Goal: Entertainment & Leisure: Consume media (video, audio)

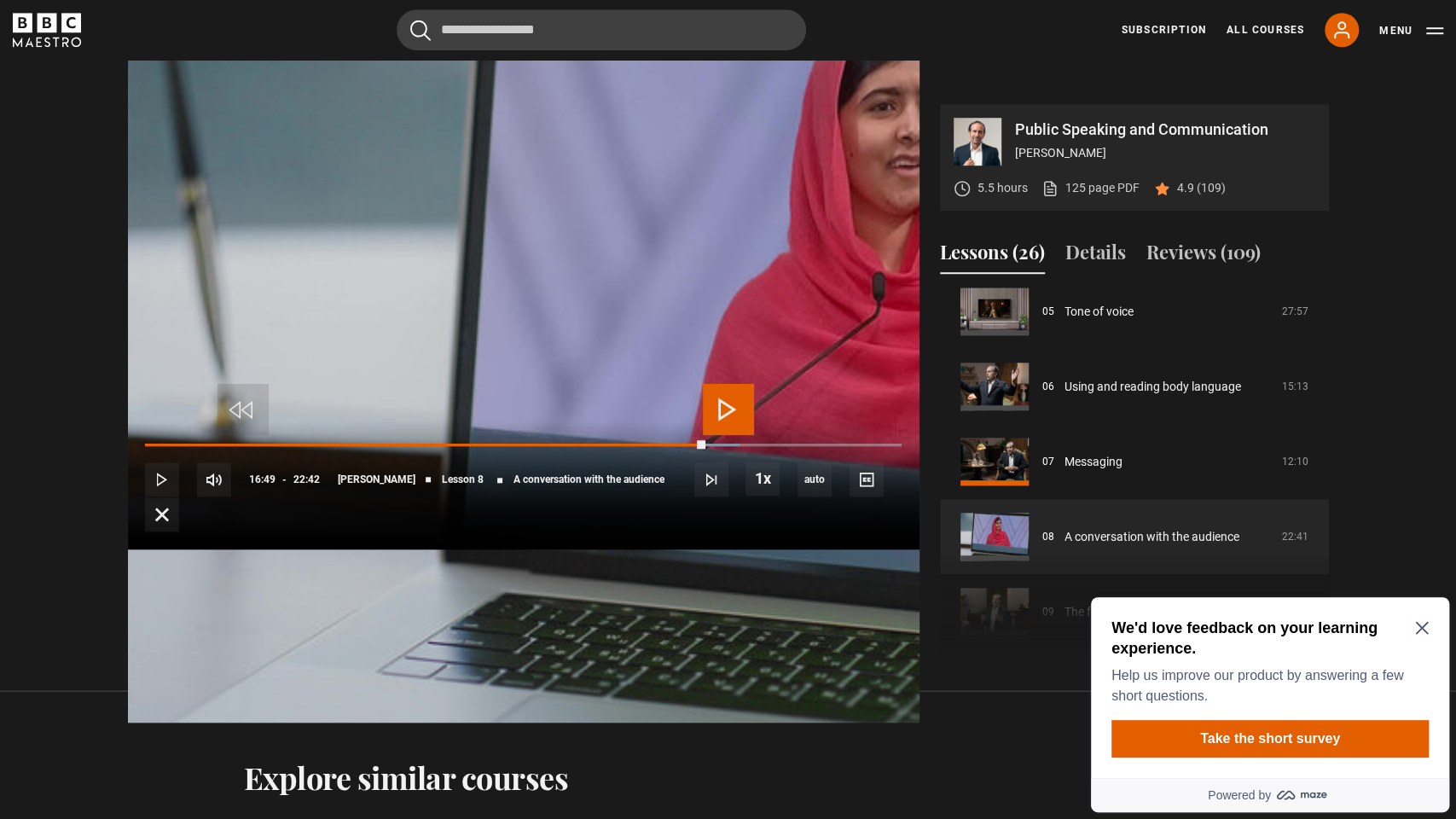
click at [733, 402] on span "Video Player" at bounding box center [729, 410] width 52 height 52
click at [920, 549] on div "10s Skip Back 10 seconds Pause 10s Skip Forward 10 seconds Loaded : 79.30% 16:3…" at bounding box center [523, 485] width 792 height 129
click at [901, 447] on div "Loaded : 79.30% 16:31 16:59" at bounding box center [523, 444] width 756 height 5
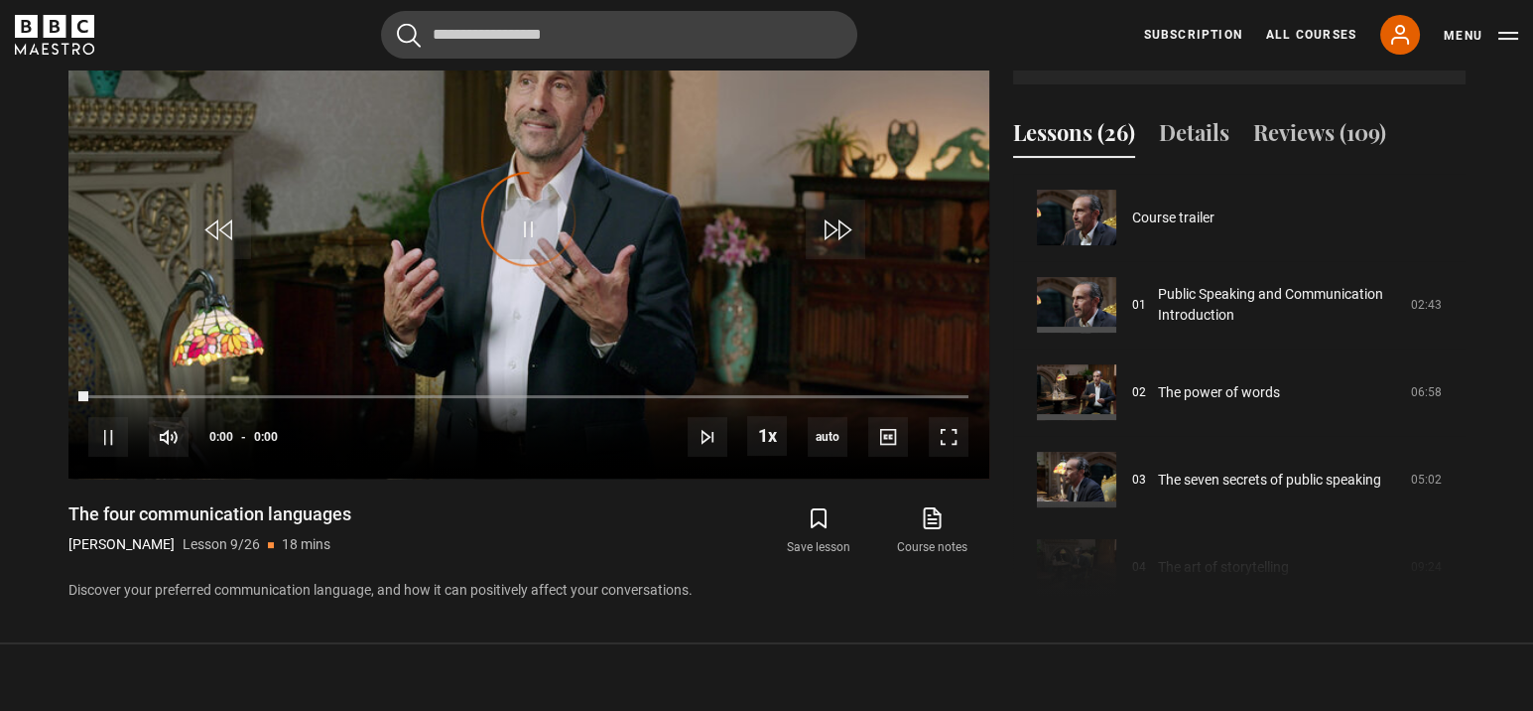
scroll to position [699, 0]
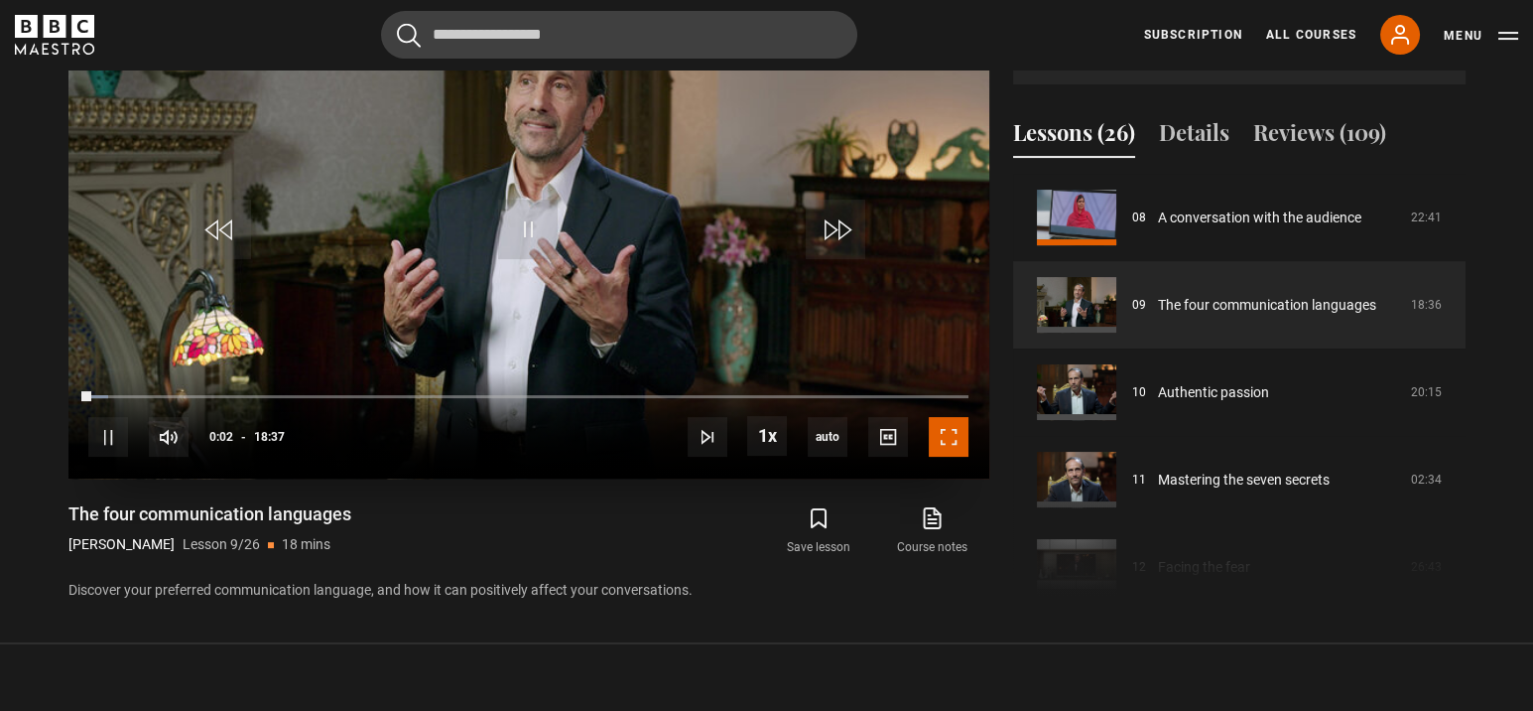
click at [946, 430] on span "Video Player" at bounding box center [949, 437] width 40 height 40
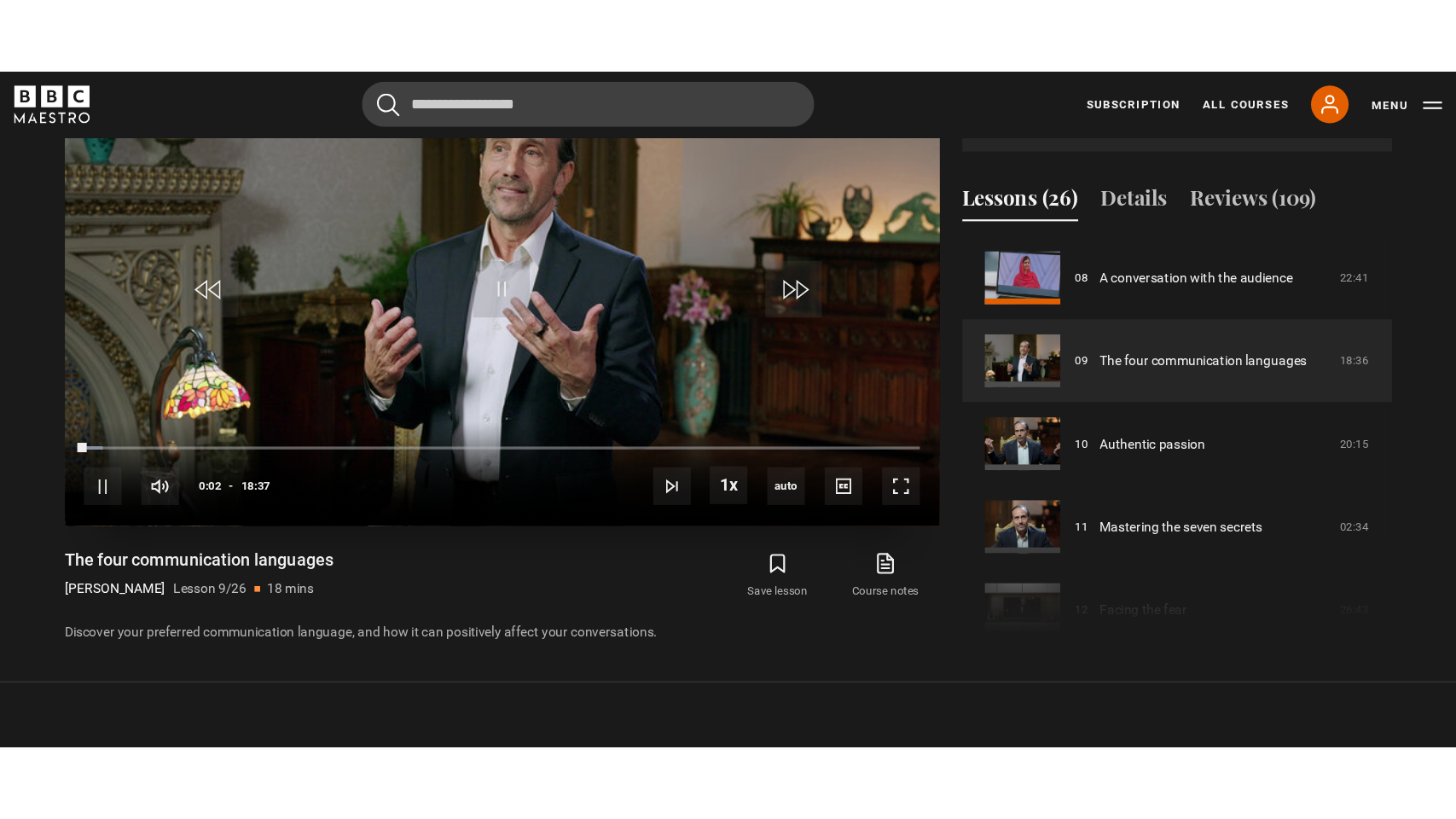
scroll to position [791, 0]
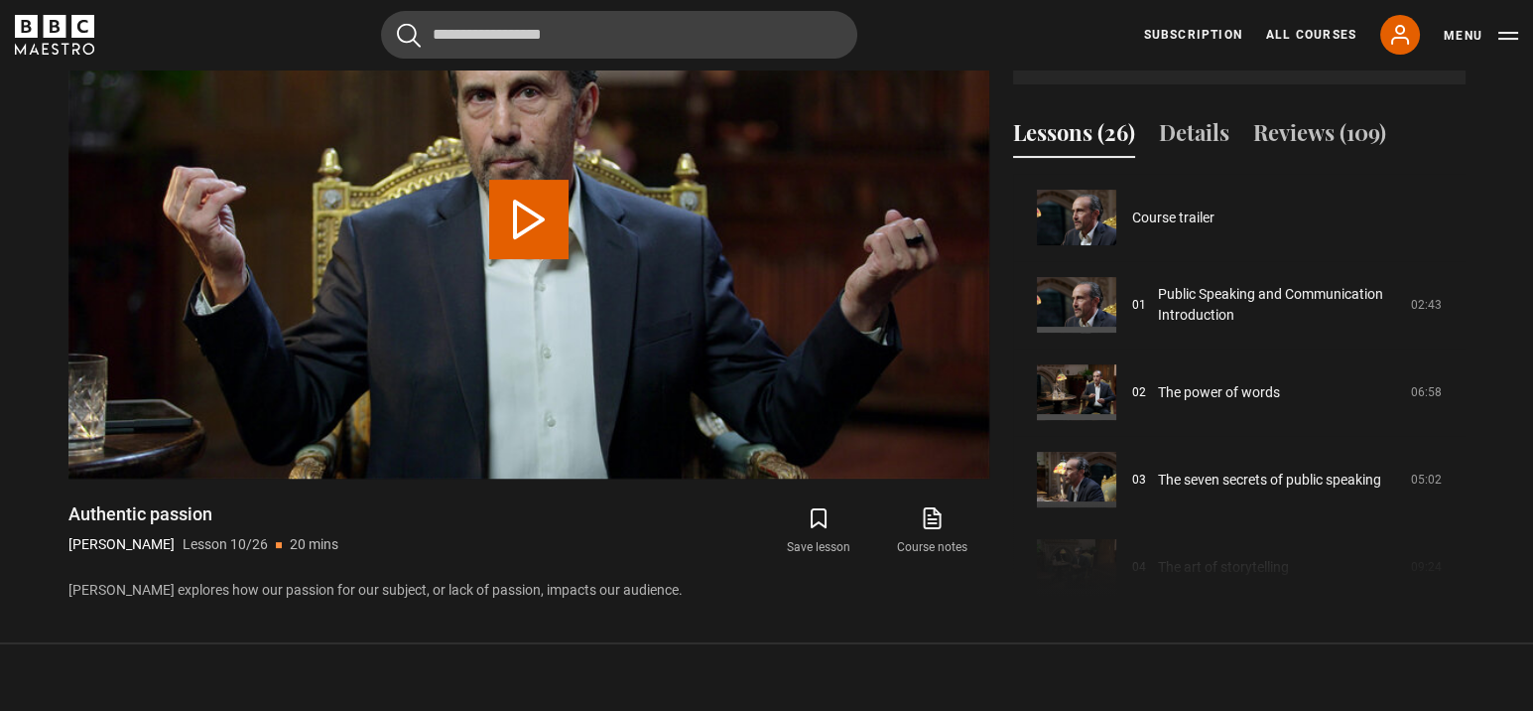
scroll to position [786, 0]
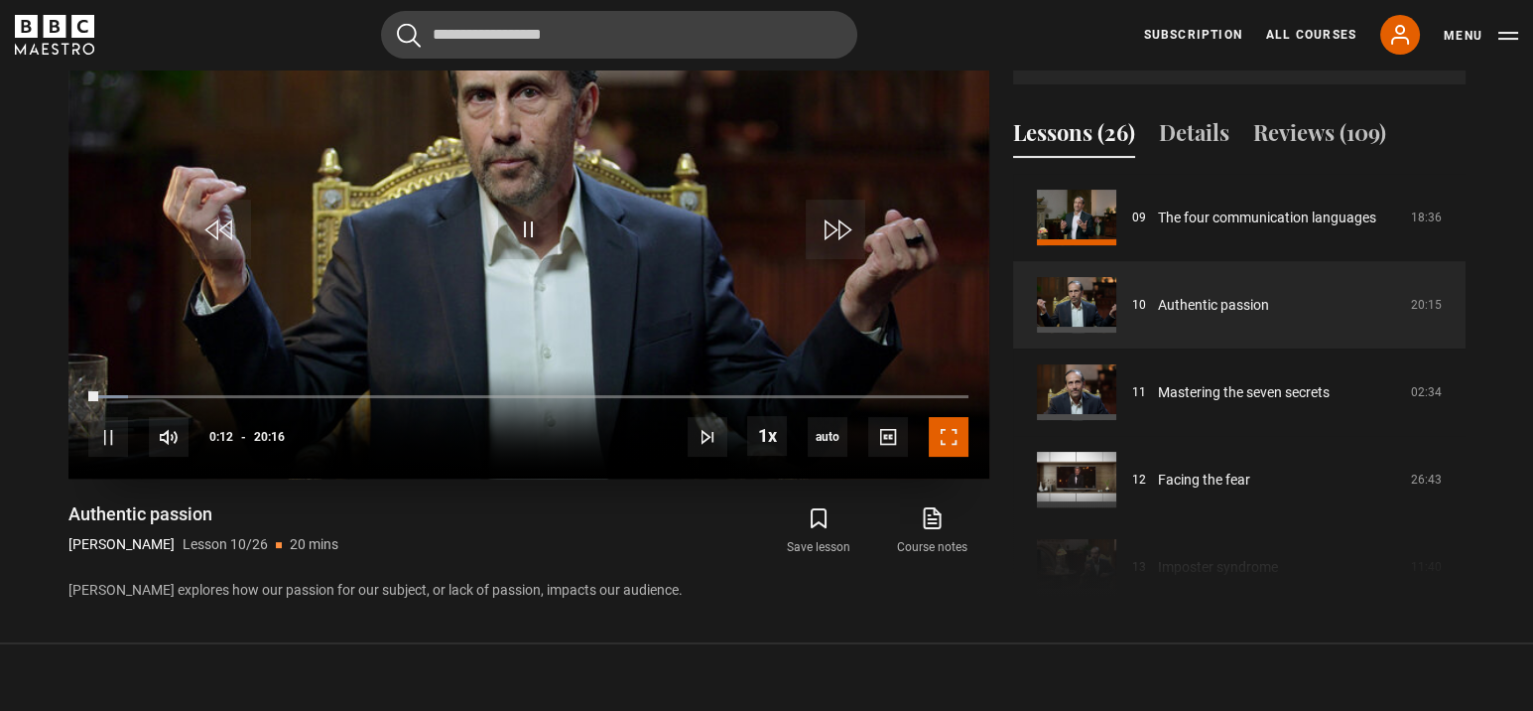
click at [953, 427] on span "Video Player" at bounding box center [949, 437] width 40 height 40
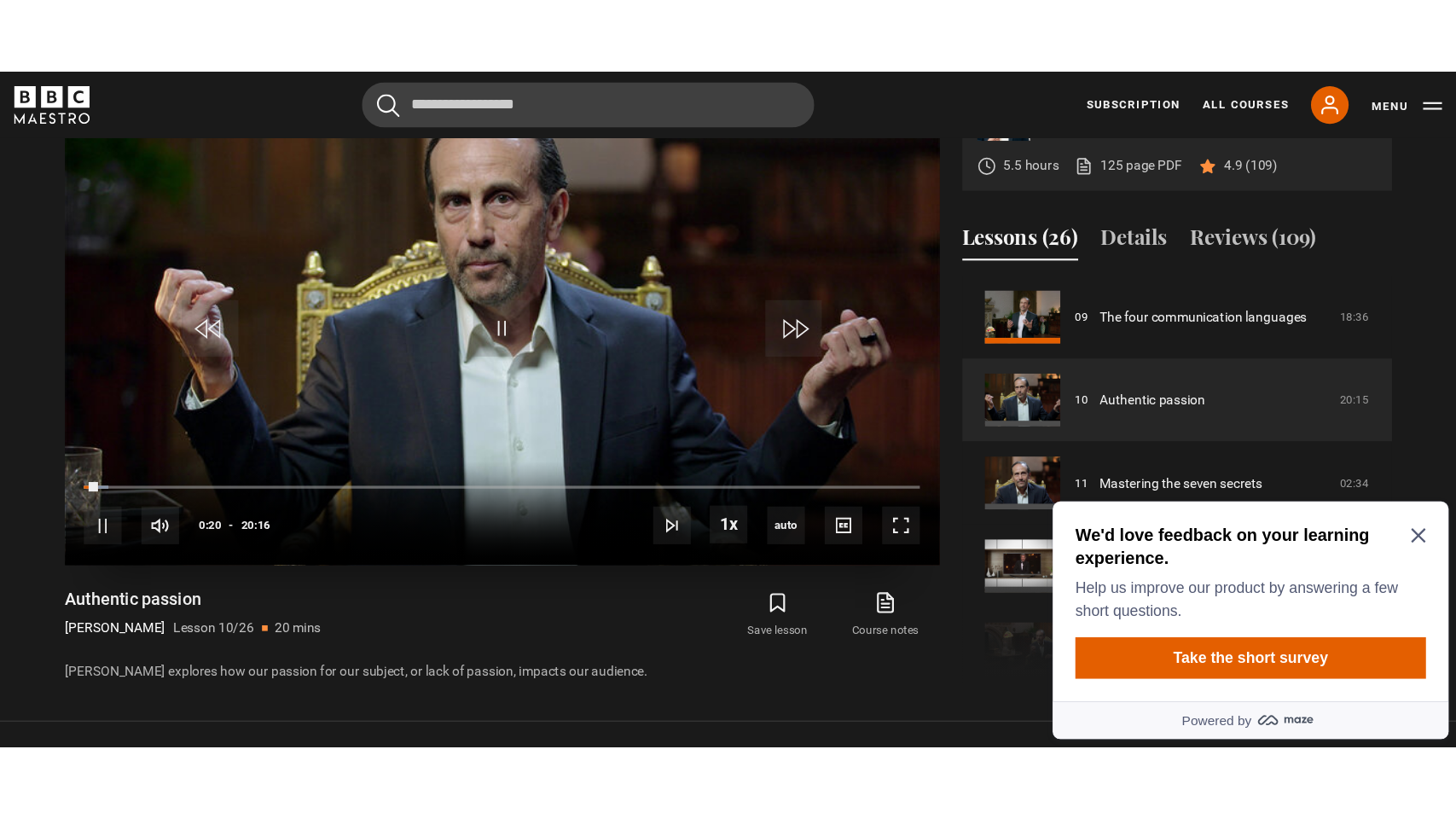
scroll to position [0, 0]
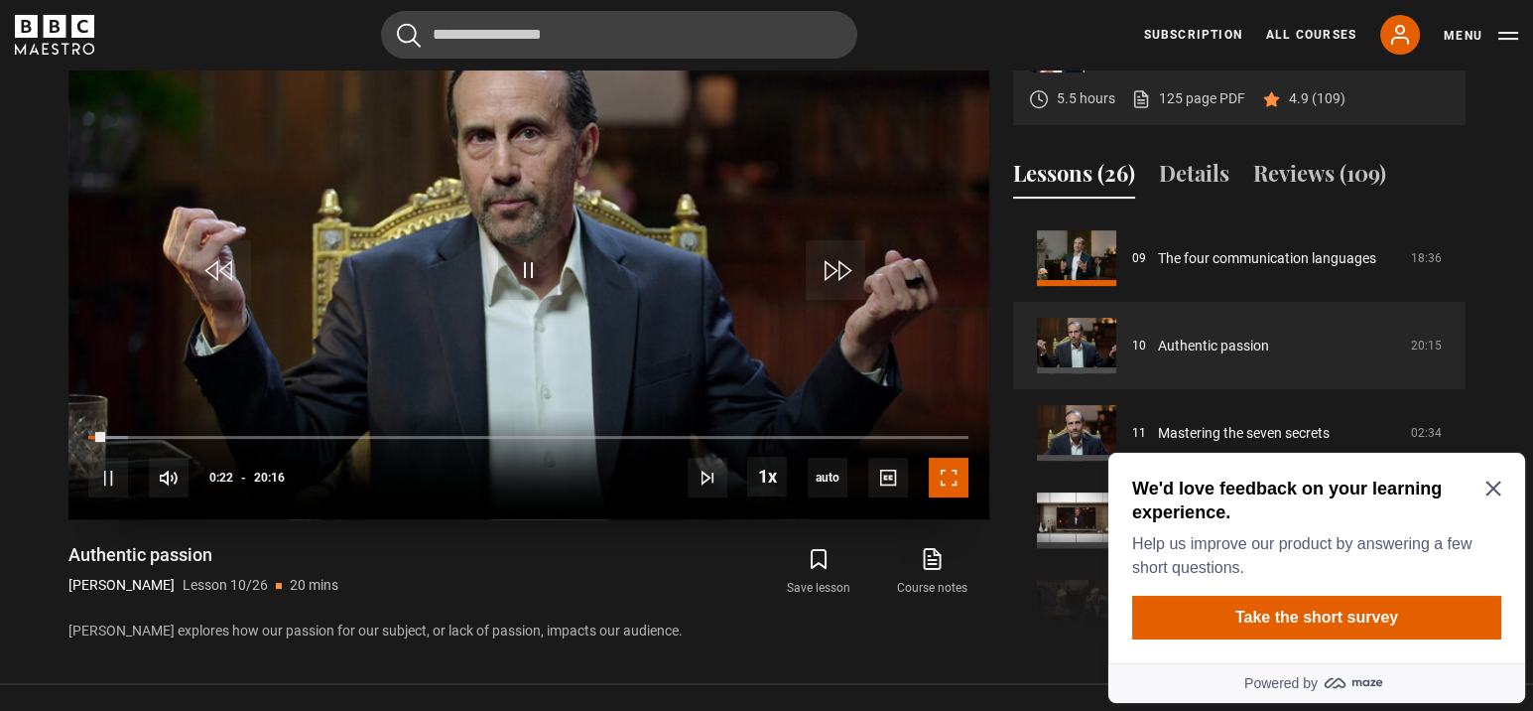
click at [965, 484] on span "Video Player" at bounding box center [949, 478] width 40 height 40
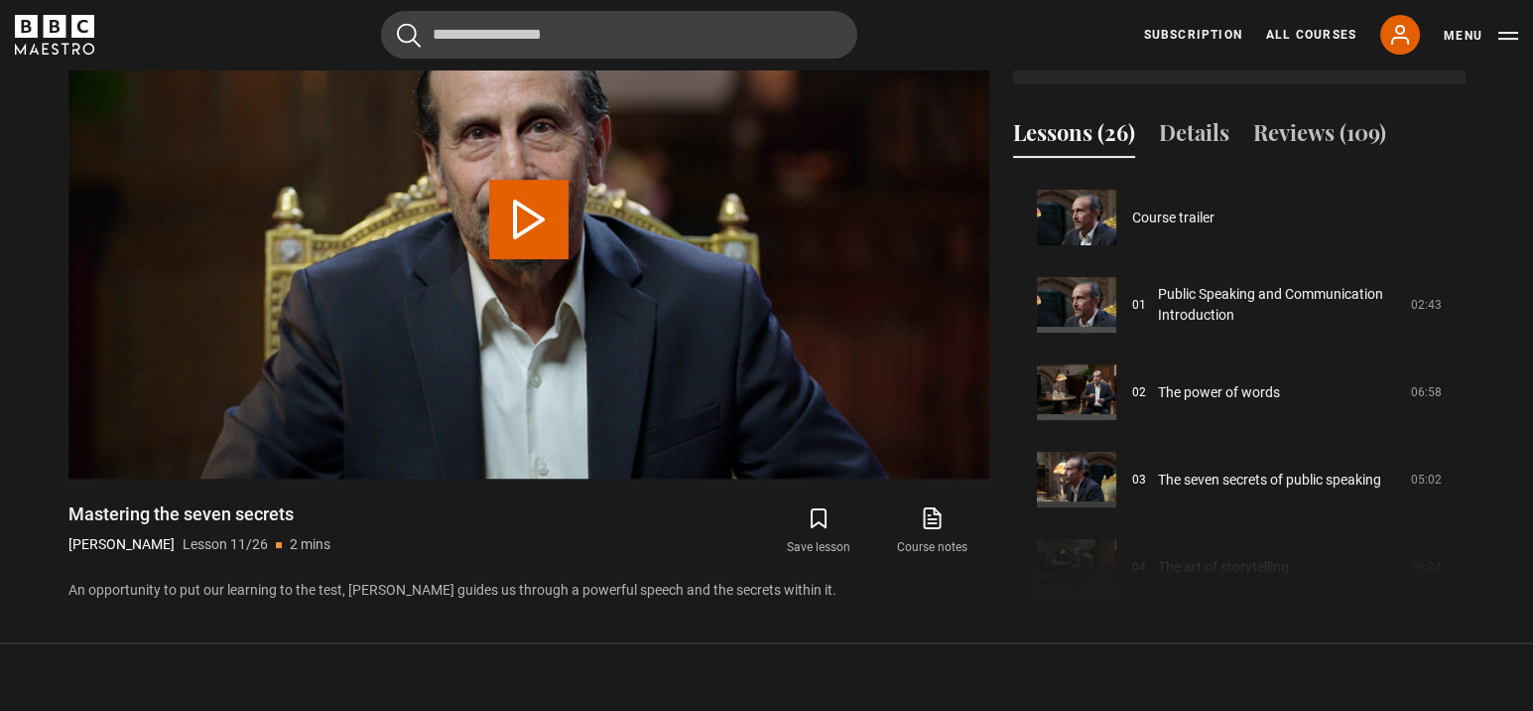
scroll to position [873, 0]
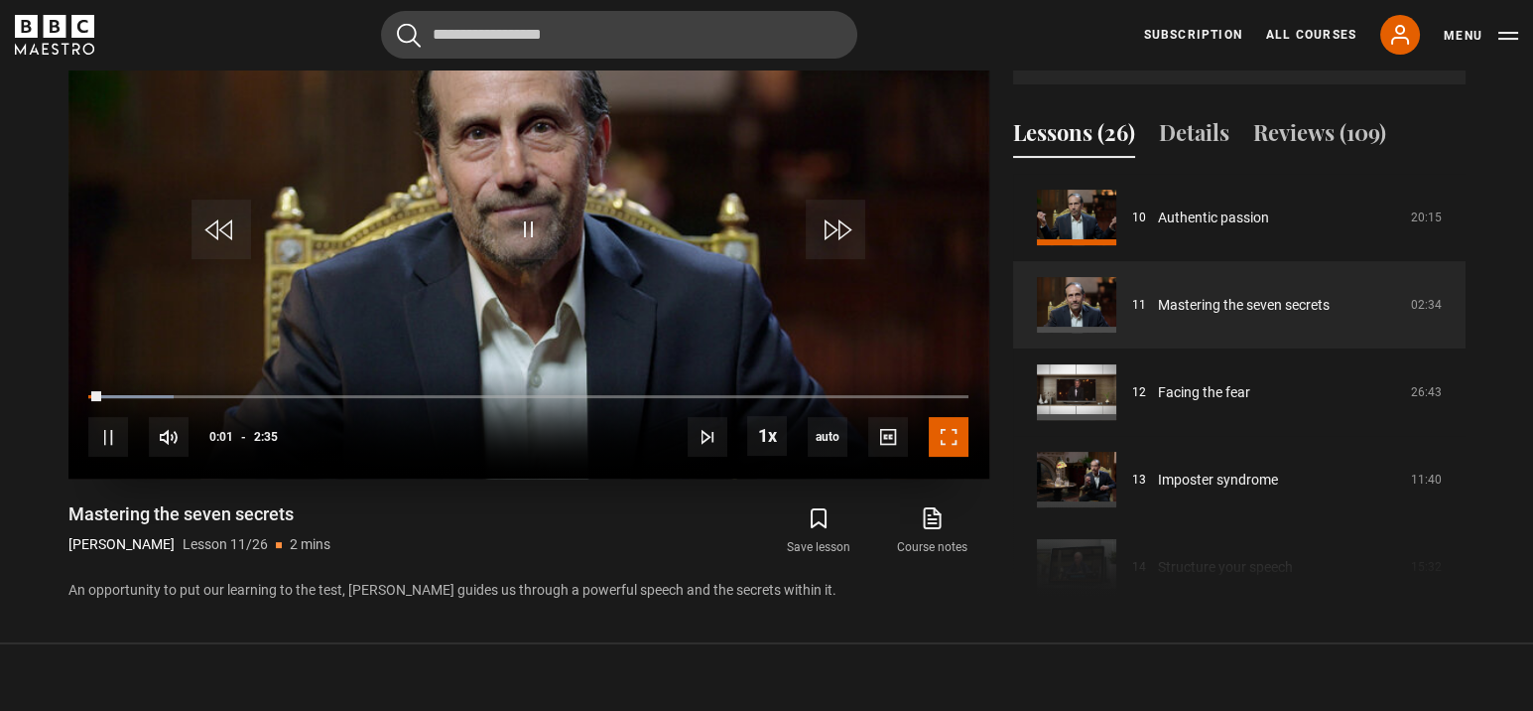
click at [941, 425] on span "Video Player" at bounding box center [949, 437] width 40 height 40
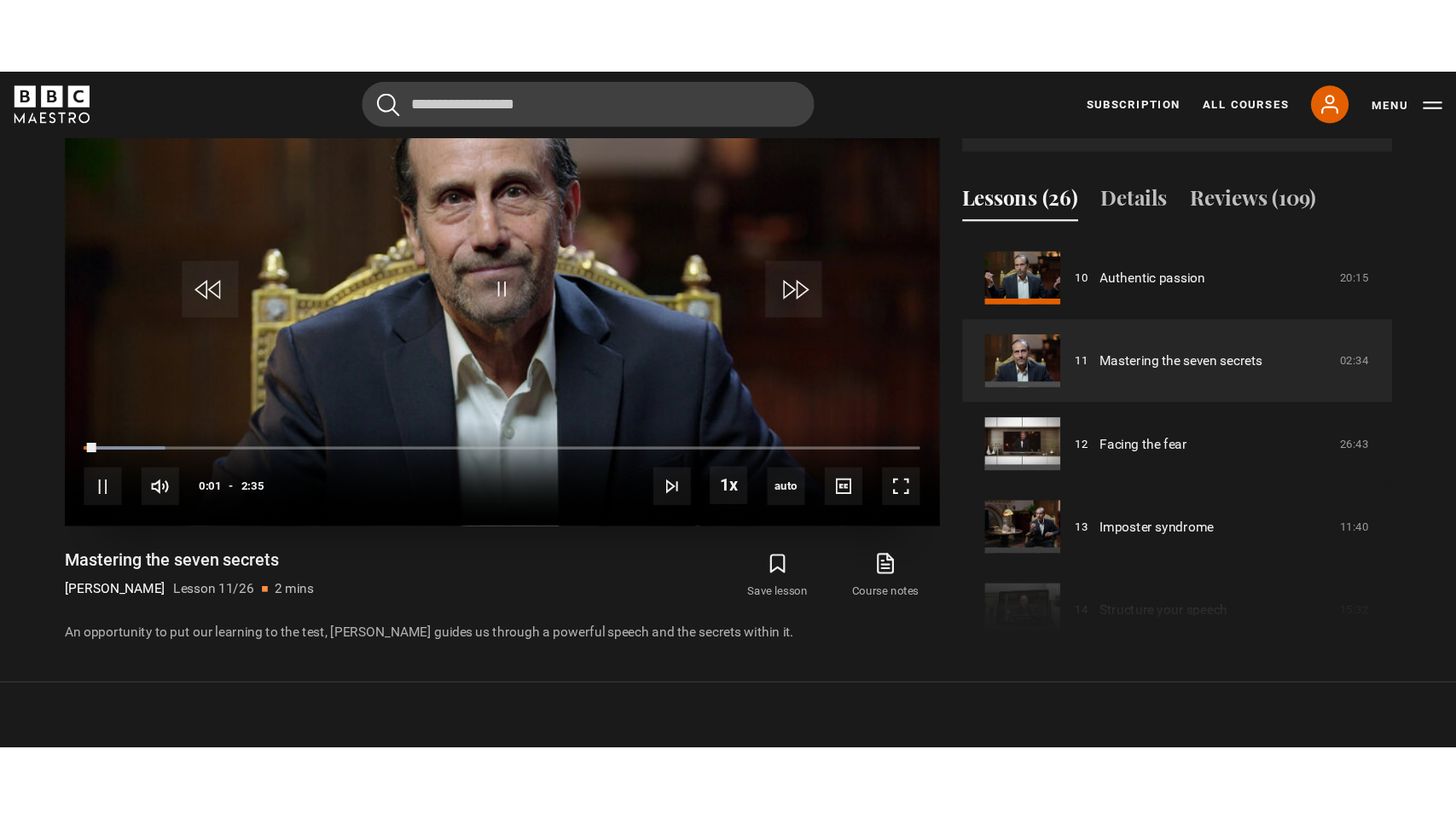
scroll to position [791, 0]
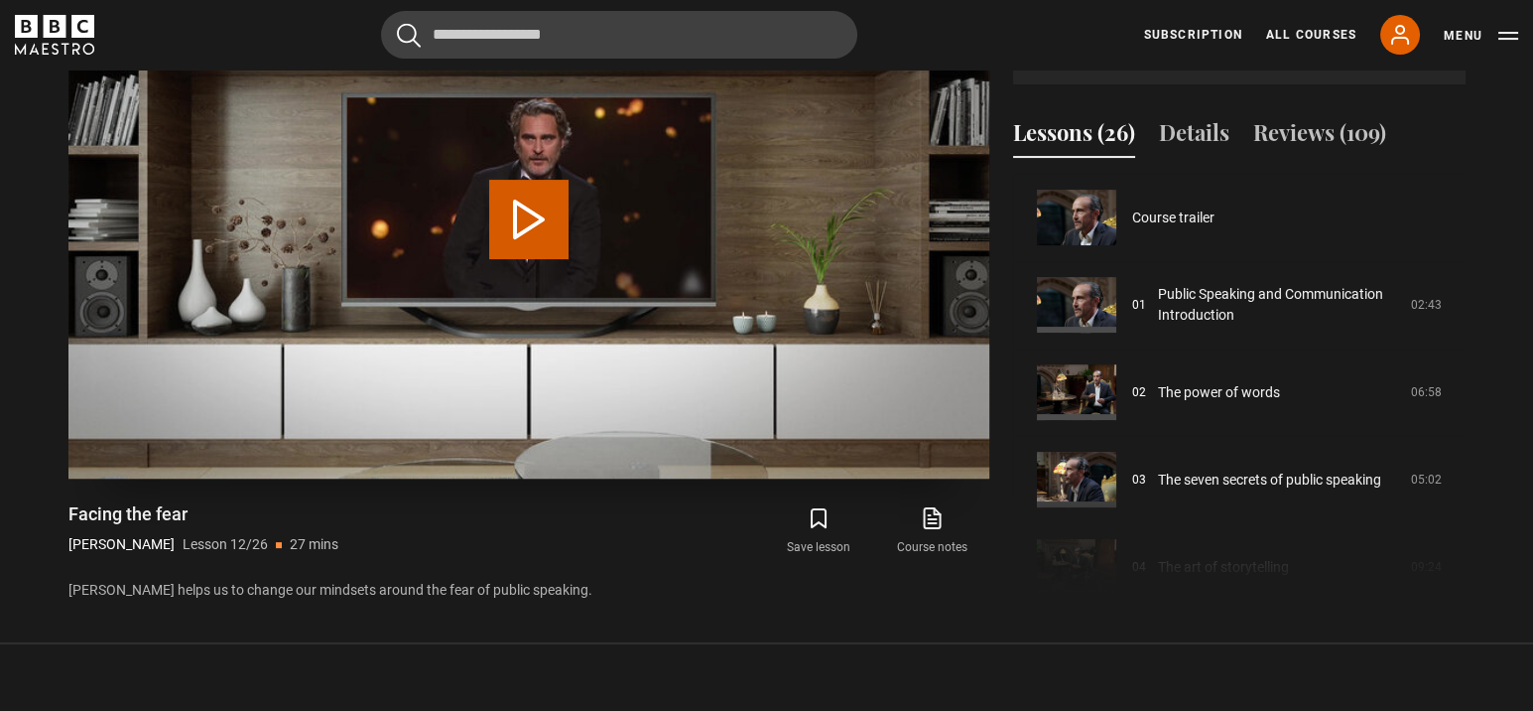
scroll to position [961, 0]
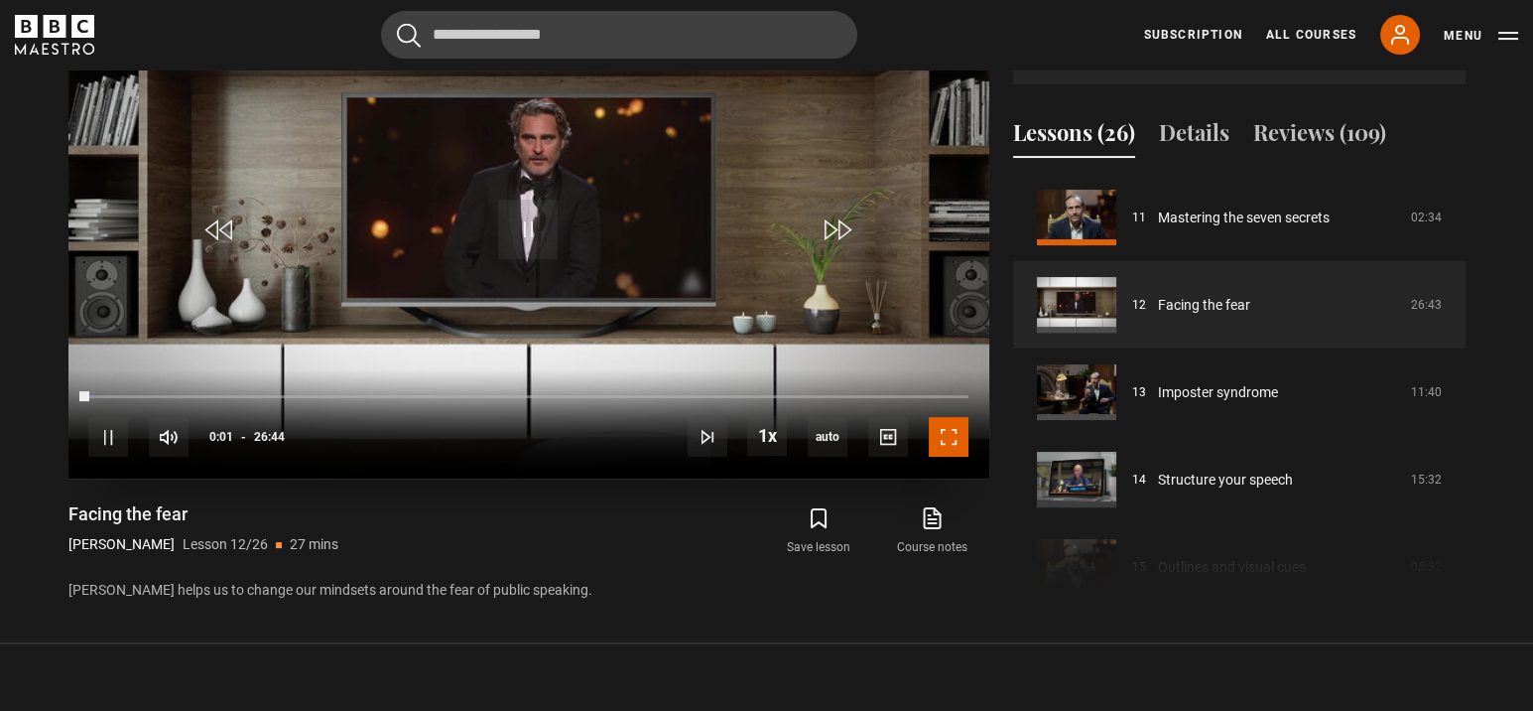
click at [946, 428] on span "Video Player" at bounding box center [949, 437] width 40 height 40
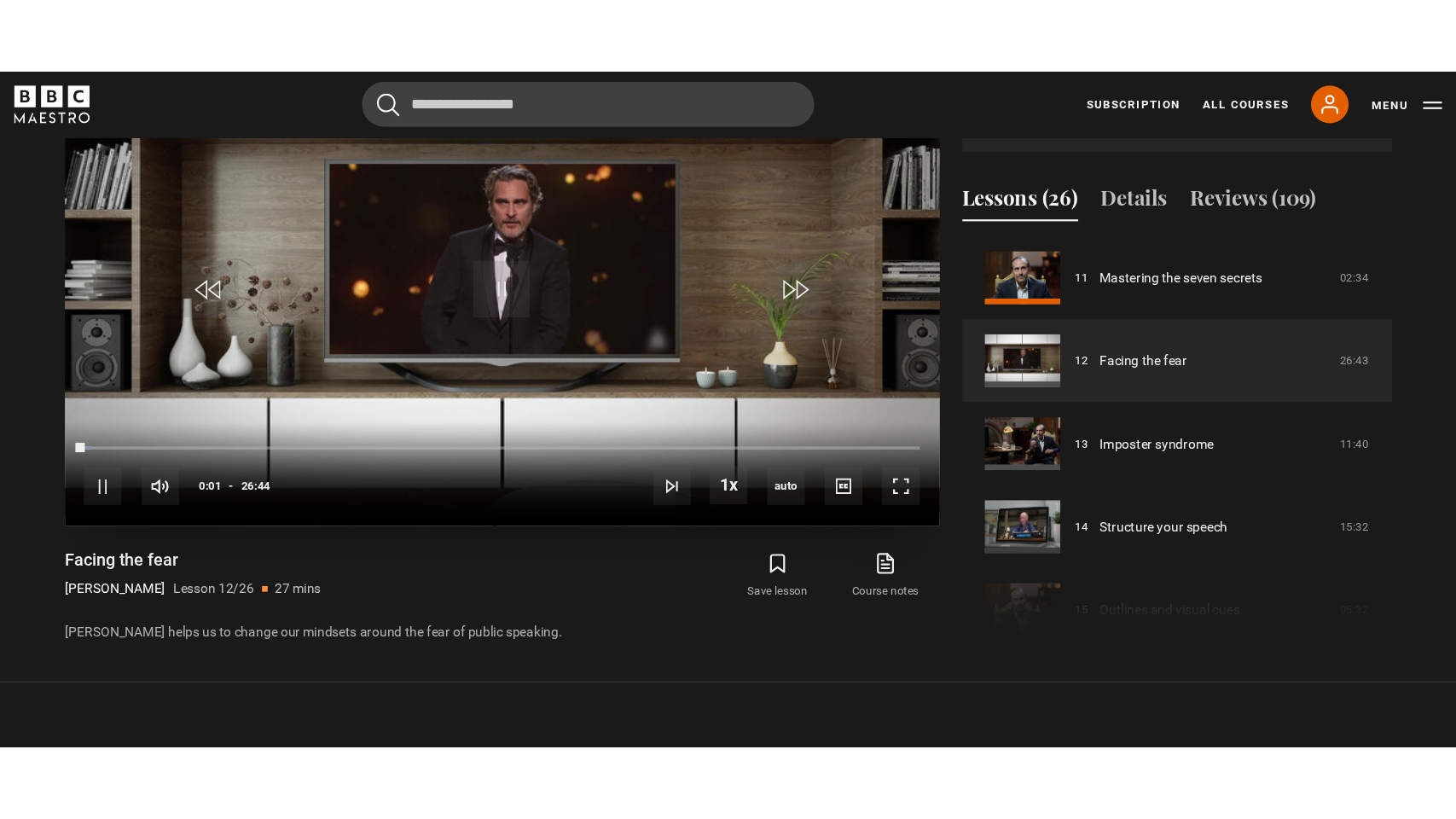
scroll to position [791, 0]
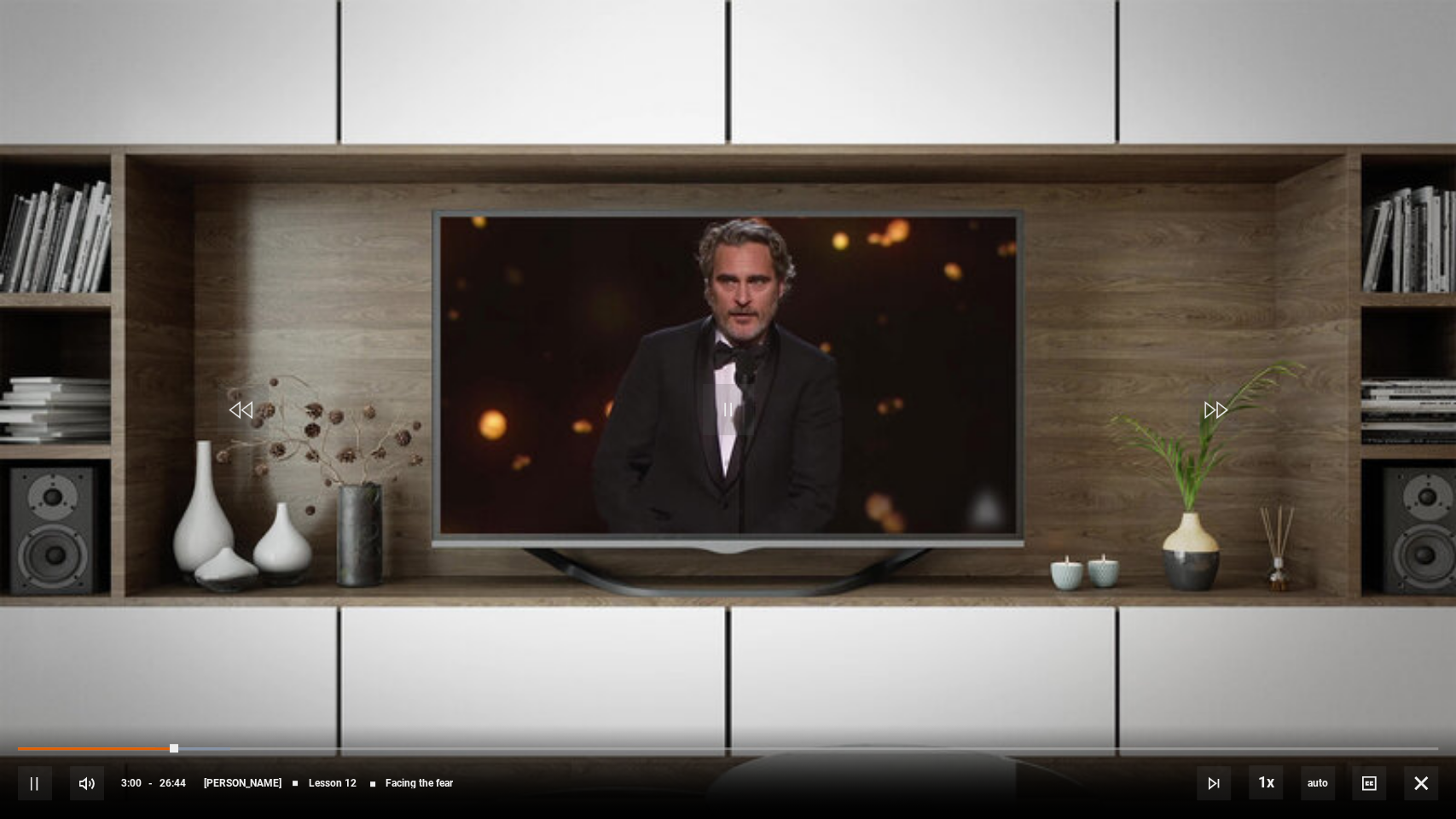
click at [906, 487] on video "Video Player" at bounding box center [728, 409] width 1456 height 819
click at [906, 481] on video "Video Player" at bounding box center [728, 409] width 1456 height 819
click at [735, 742] on div "10s Skip Back 10 seconds Pause 10s Skip Forward 10 seconds Loaded : 56.42% 13:2…" at bounding box center [728, 772] width 1456 height 95
click at [737, 739] on div "10s Skip Back 10 seconds Pause 10s Skip Forward 10 seconds Loaded : 56.73% 13:3…" at bounding box center [728, 772] width 1456 height 95
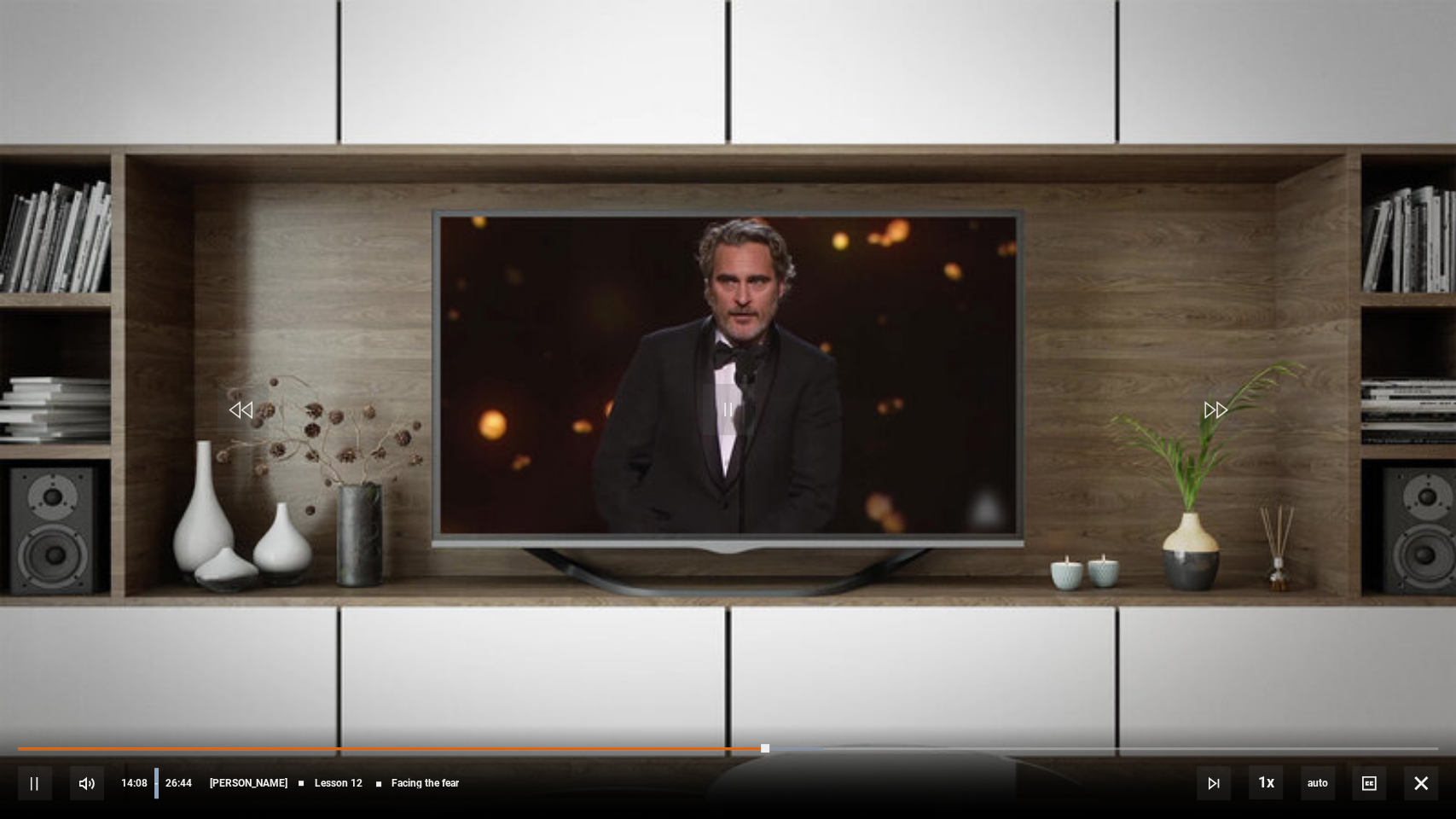
click at [737, 739] on div "10s Skip Back 10 seconds Pause 10s Skip Forward 10 seconds Loaded : 56.73% 13:3…" at bounding box center [728, 772] width 1456 height 95
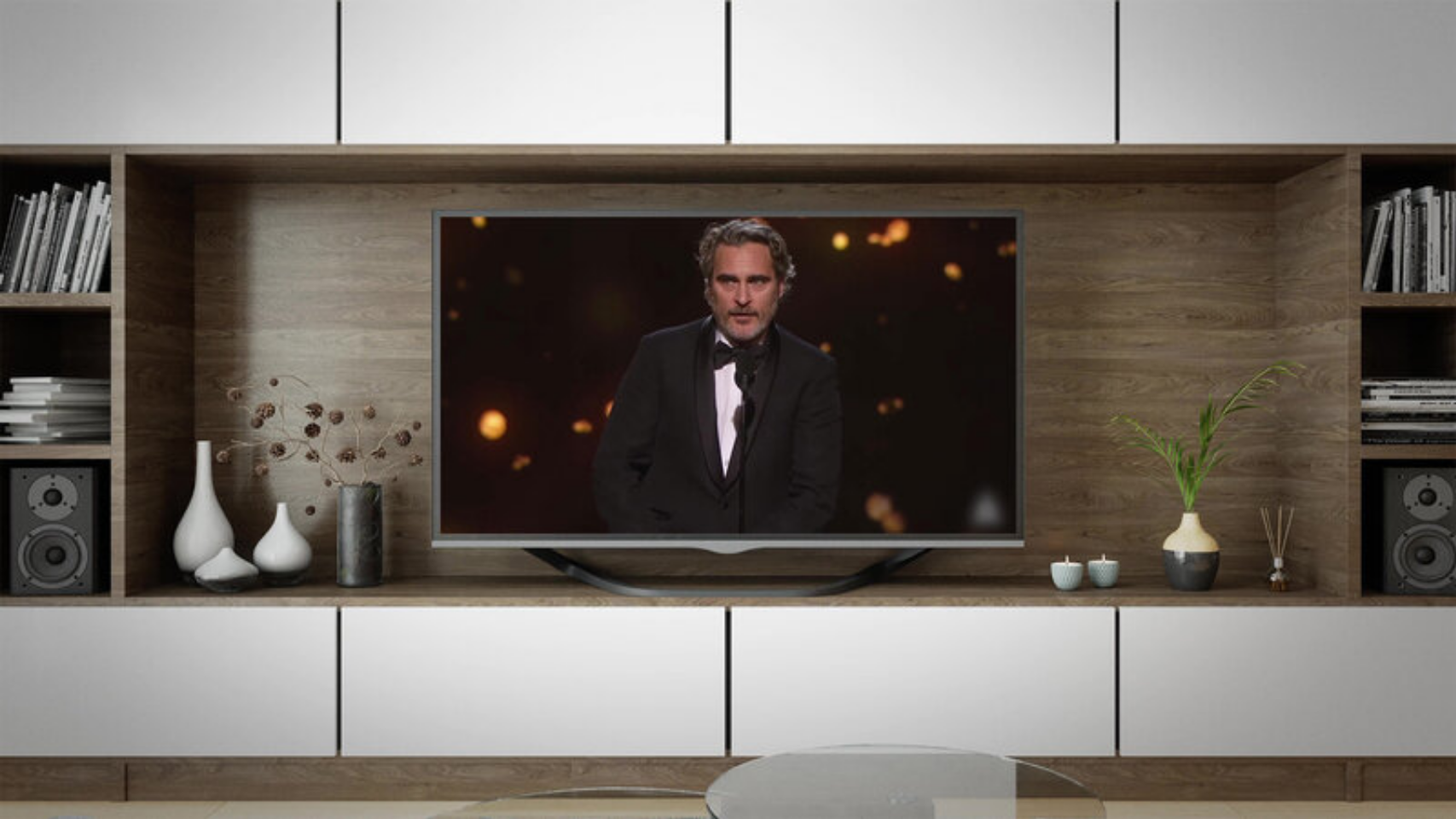
drag, startPoint x: 737, startPoint y: 739, endPoint x: 750, endPoint y: 746, distance: 14.8
click at [750, 746] on video-js "Video Player is loading. Play Lesson Facing the fear 10s Skip Back 10 seconds P…" at bounding box center [728, 409] width 1456 height 819
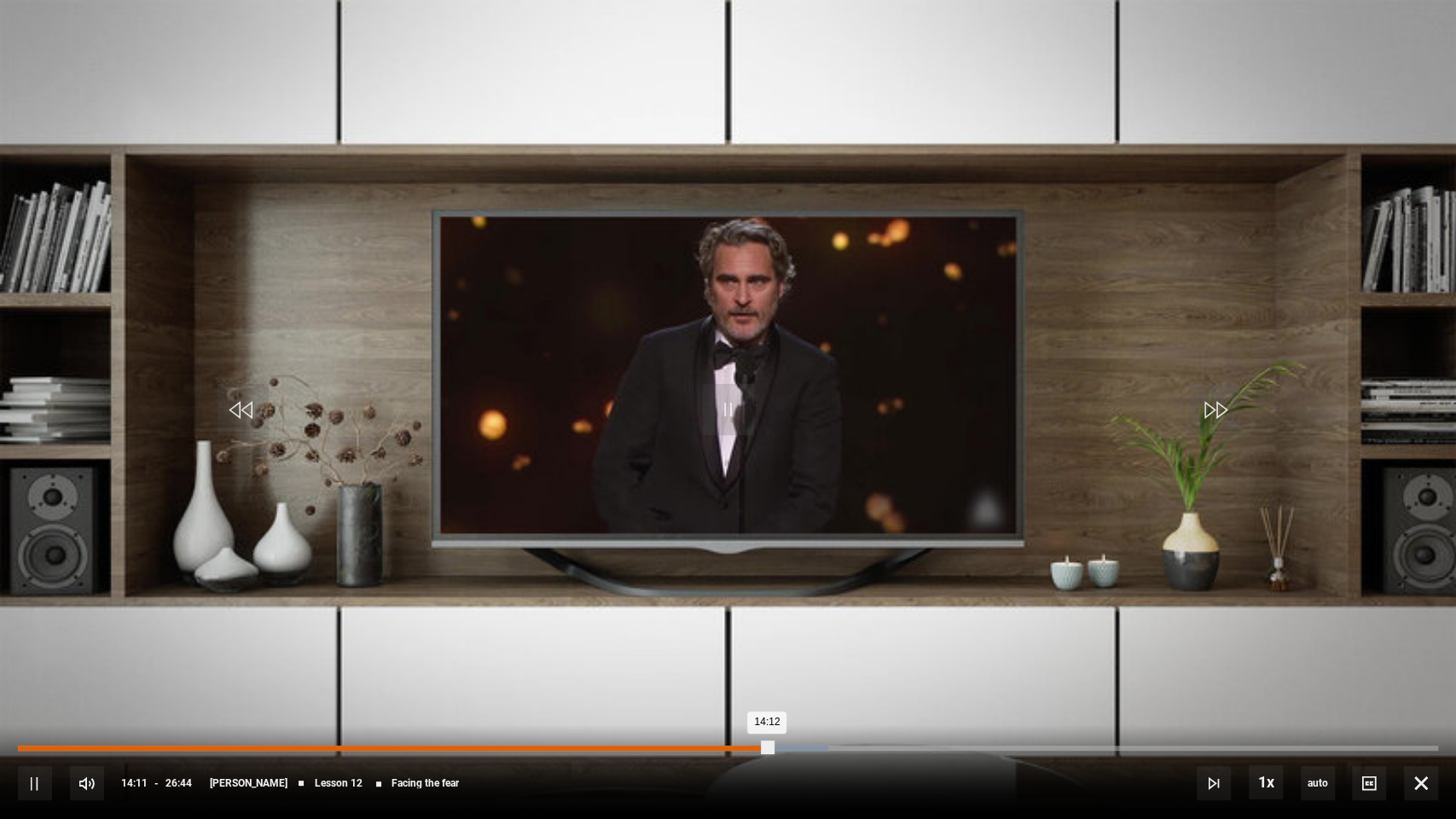
click at [750, 746] on div "13:47" at bounding box center [751, 748] width 3 height 5
click at [724, 743] on div "10s Skip Back 10 seconds Pause 10s Skip Forward 10 seconds Loaded : 57.04% 13:3…" at bounding box center [728, 772] width 1456 height 95
click at [724, 747] on div "13:53" at bounding box center [387, 748] width 737 height 5
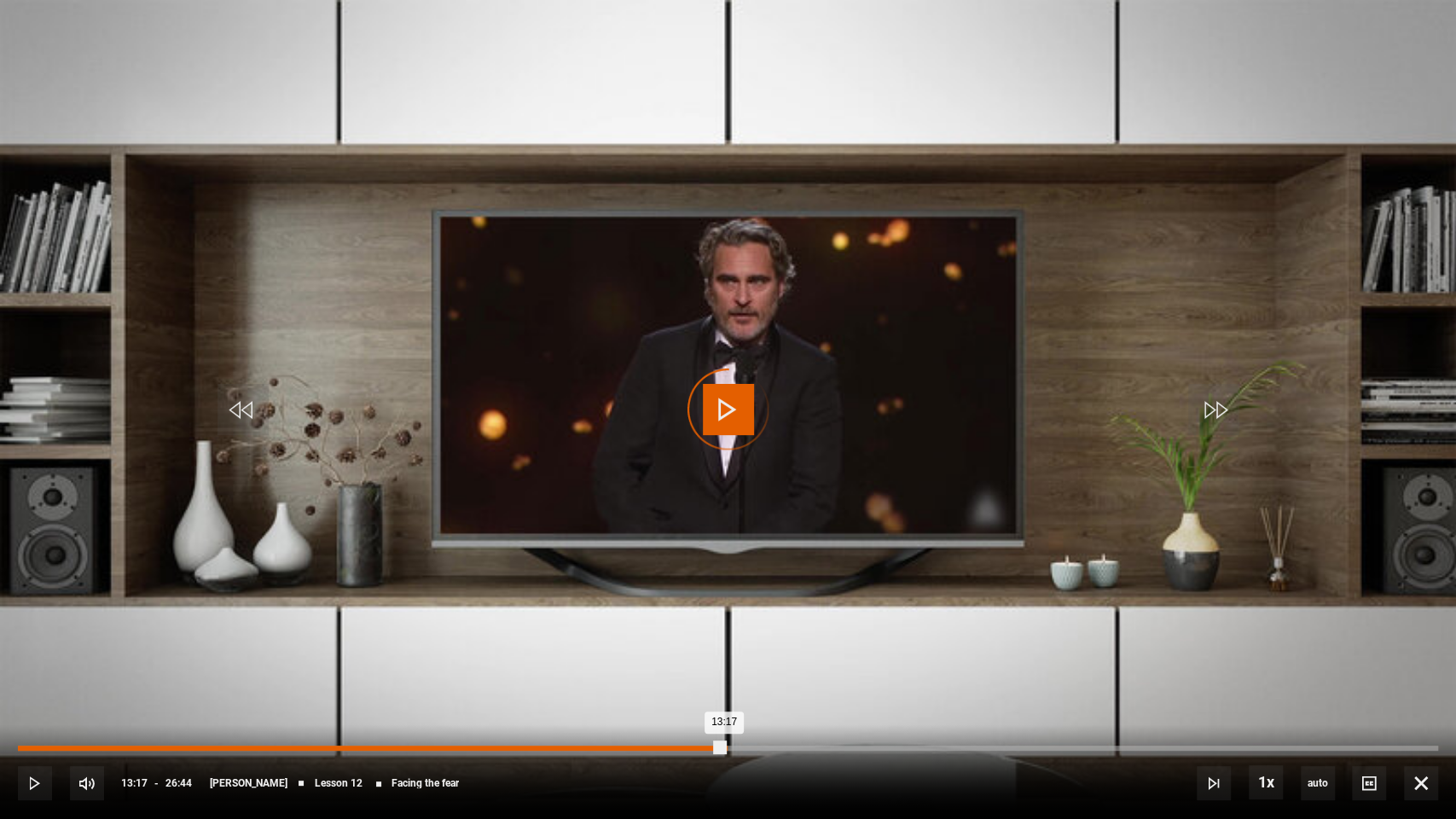
click at [724, 747] on div "13:17" at bounding box center [371, 748] width 707 height 5
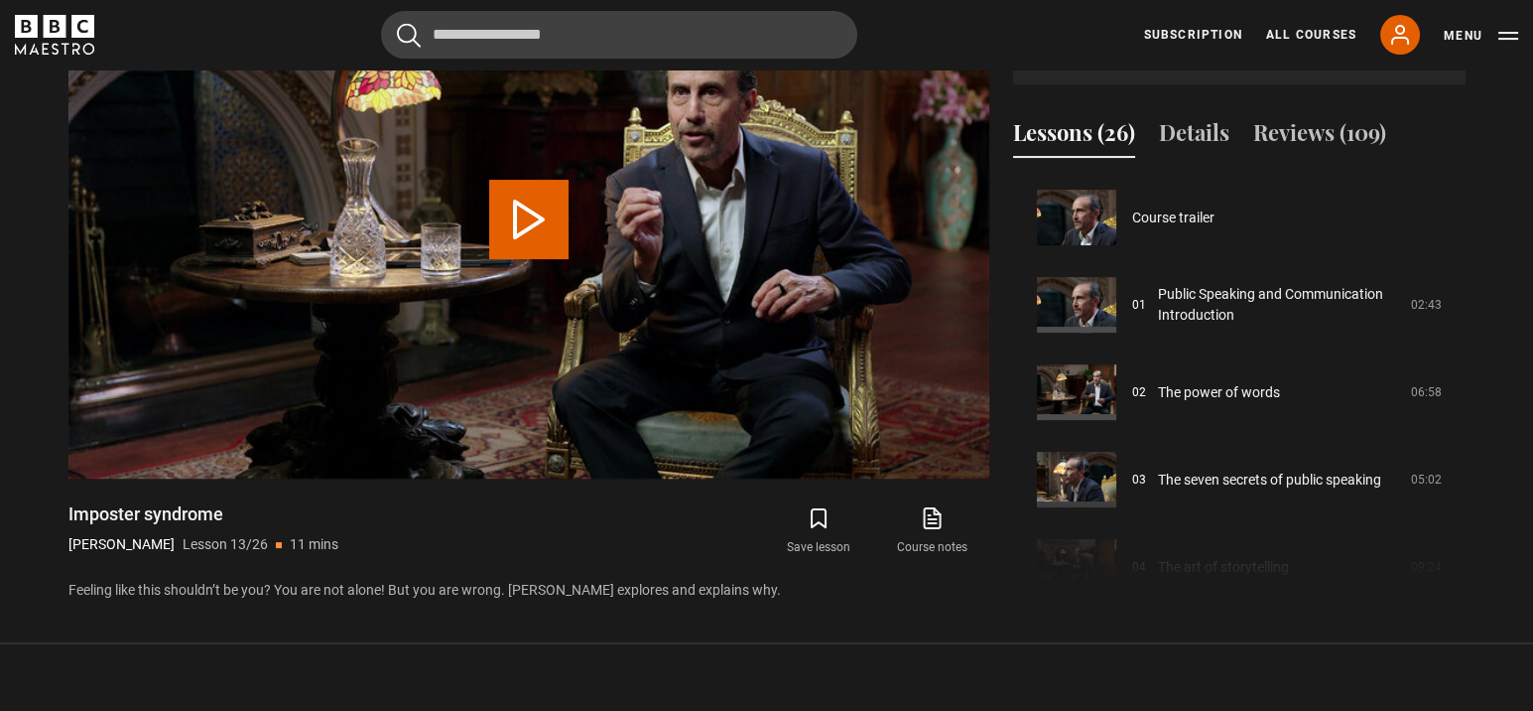
scroll to position [1048, 0]
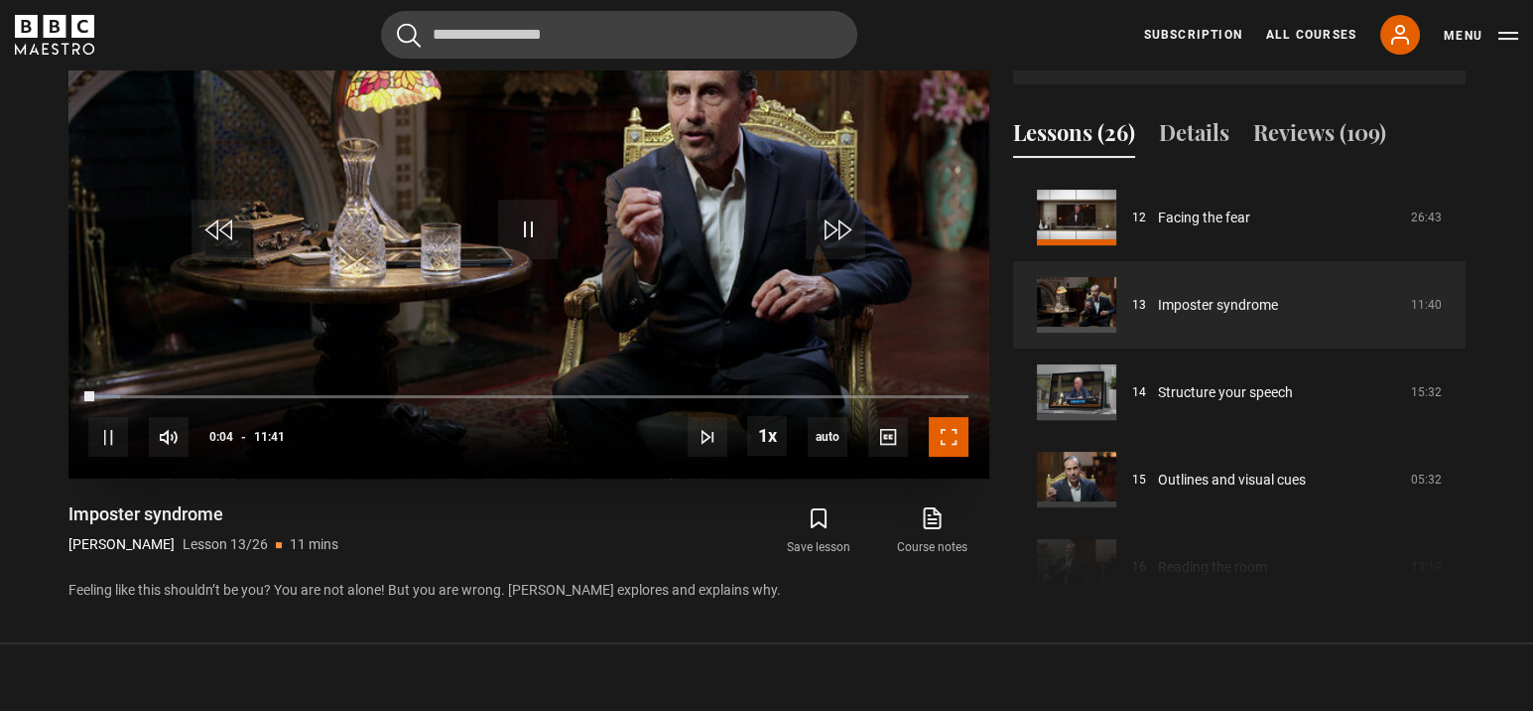
click at [945, 426] on span "Video Player" at bounding box center [949, 437] width 40 height 40
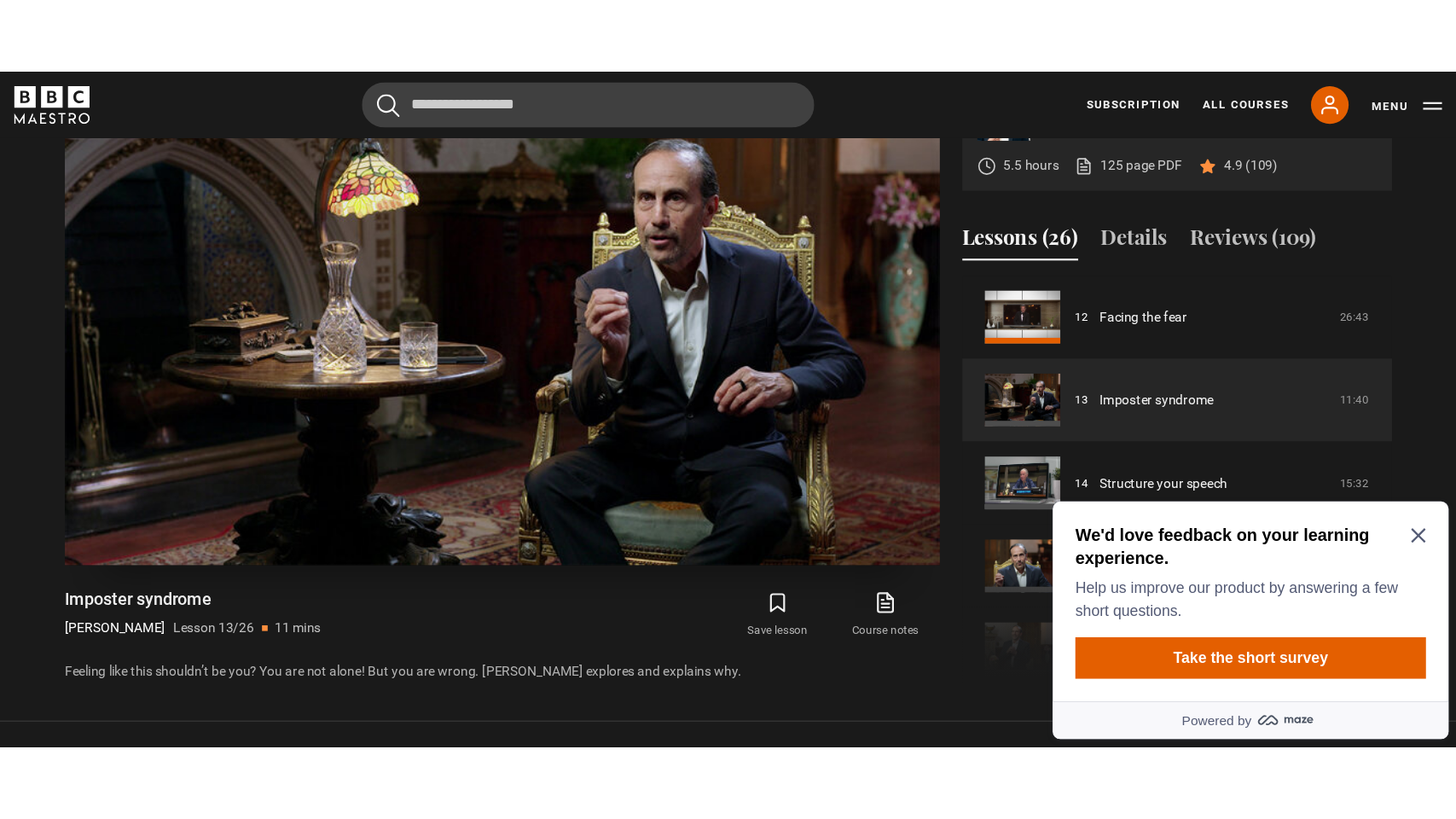
scroll to position [0, 0]
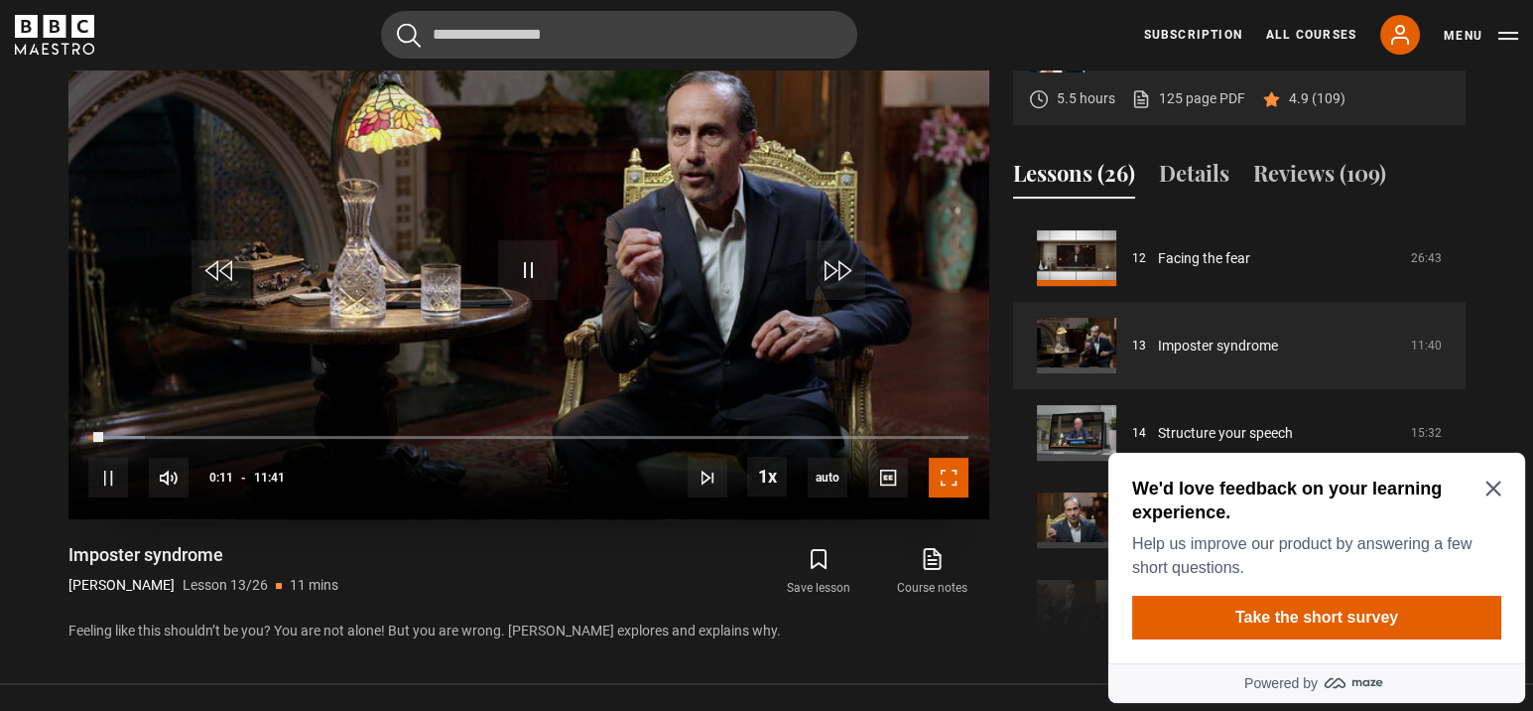
click at [941, 472] on span "Video Player" at bounding box center [949, 478] width 40 height 40
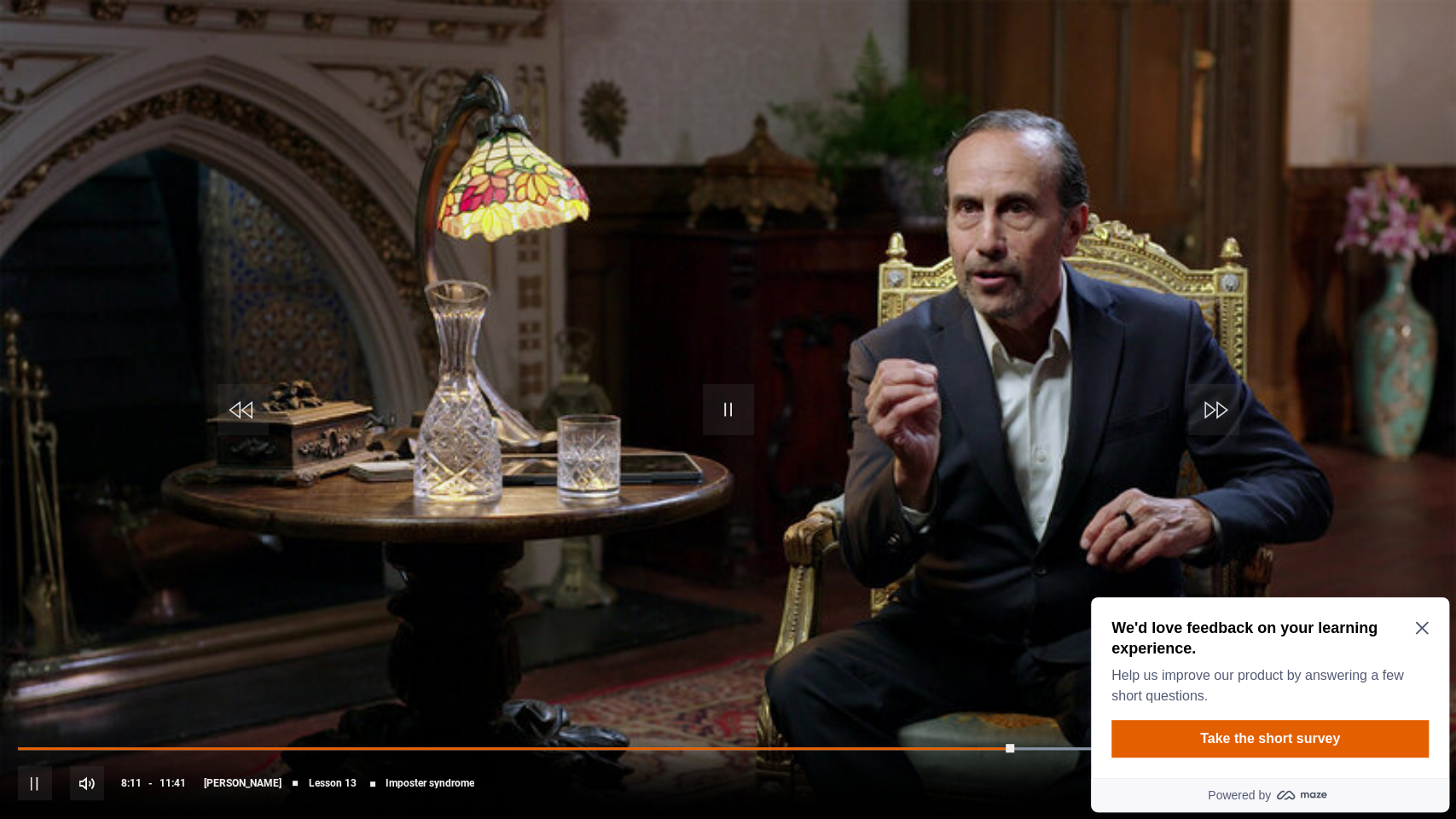
click at [896, 525] on video "Video Player" at bounding box center [728, 409] width 1456 height 819
drag, startPoint x: 896, startPoint y: 525, endPoint x: 727, endPoint y: 412, distance: 203.3
click at [727, 412] on span "Video Player" at bounding box center [729, 410] width 52 height 52
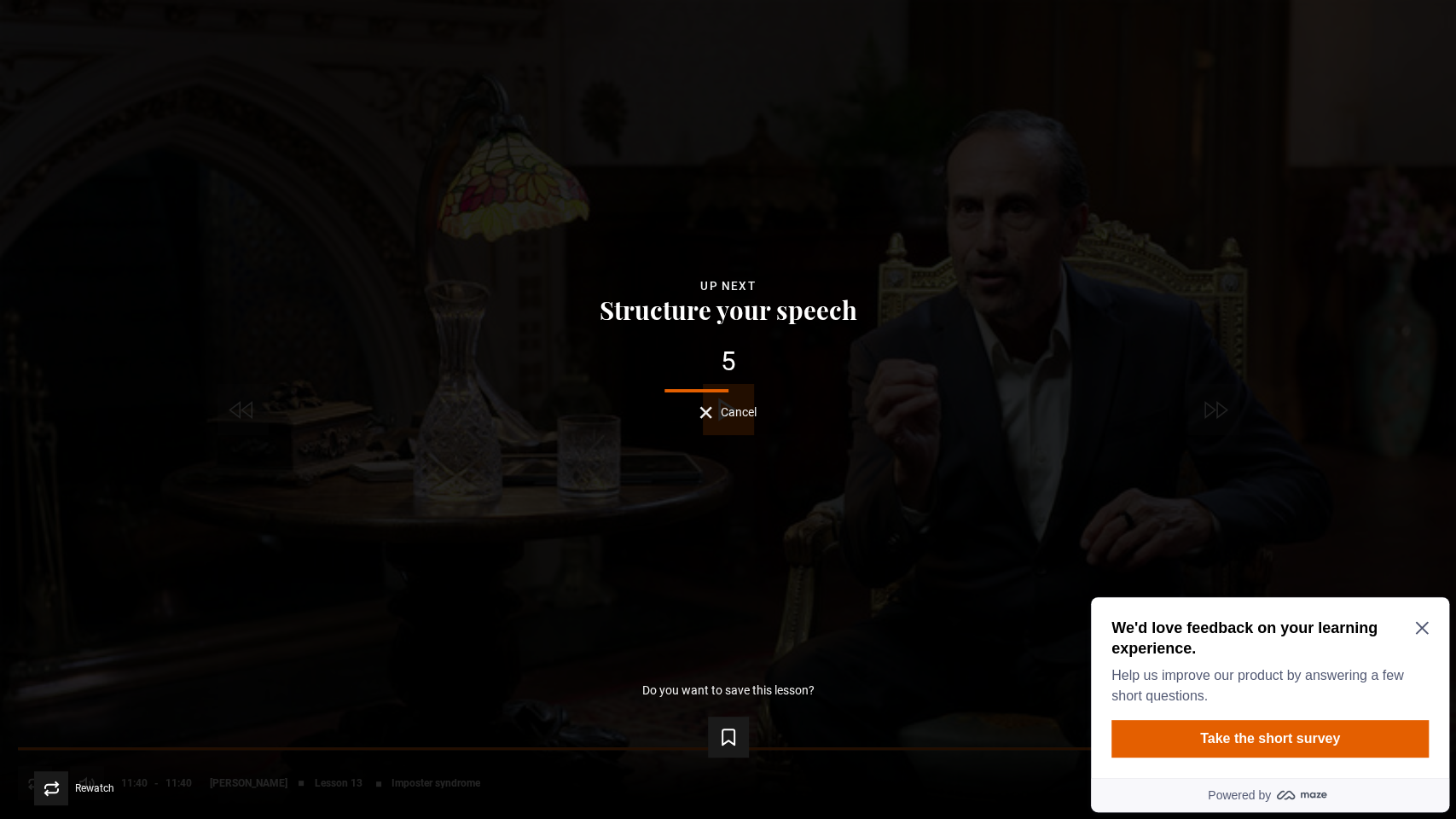
click at [738, 543] on div "Lesson Completed Up next Structure your speech 5 Cancel Do you want to save thi…" at bounding box center [728, 409] width 1456 height 819
click at [632, 544] on div "Lesson Completed Up next Structure your speech 4 Cancel Do you want to save thi…" at bounding box center [728, 409] width 1456 height 819
click at [405, 546] on div "Lesson Completed Up next Structure your speech 1 Cancel Do you want to save thi…" at bounding box center [728, 409] width 1456 height 819
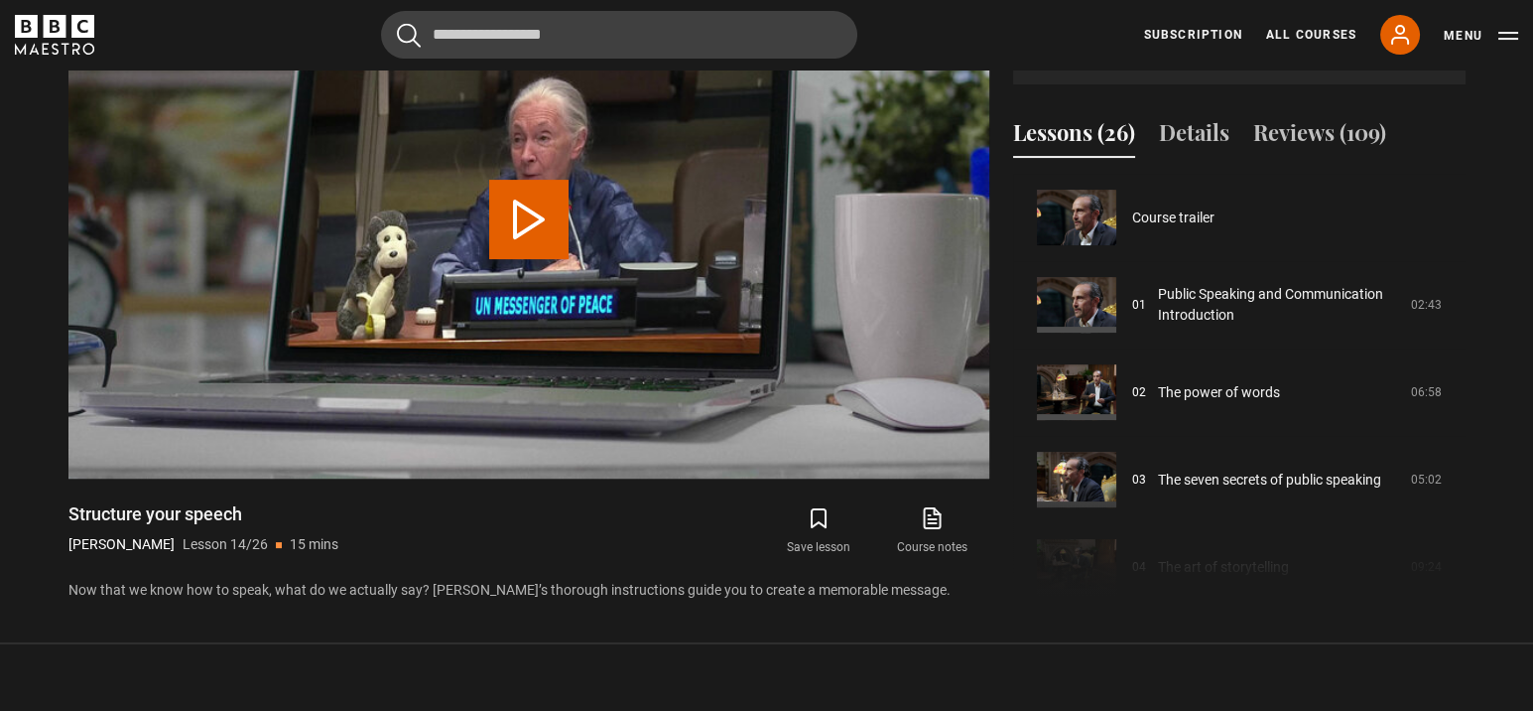
scroll to position [1135, 0]
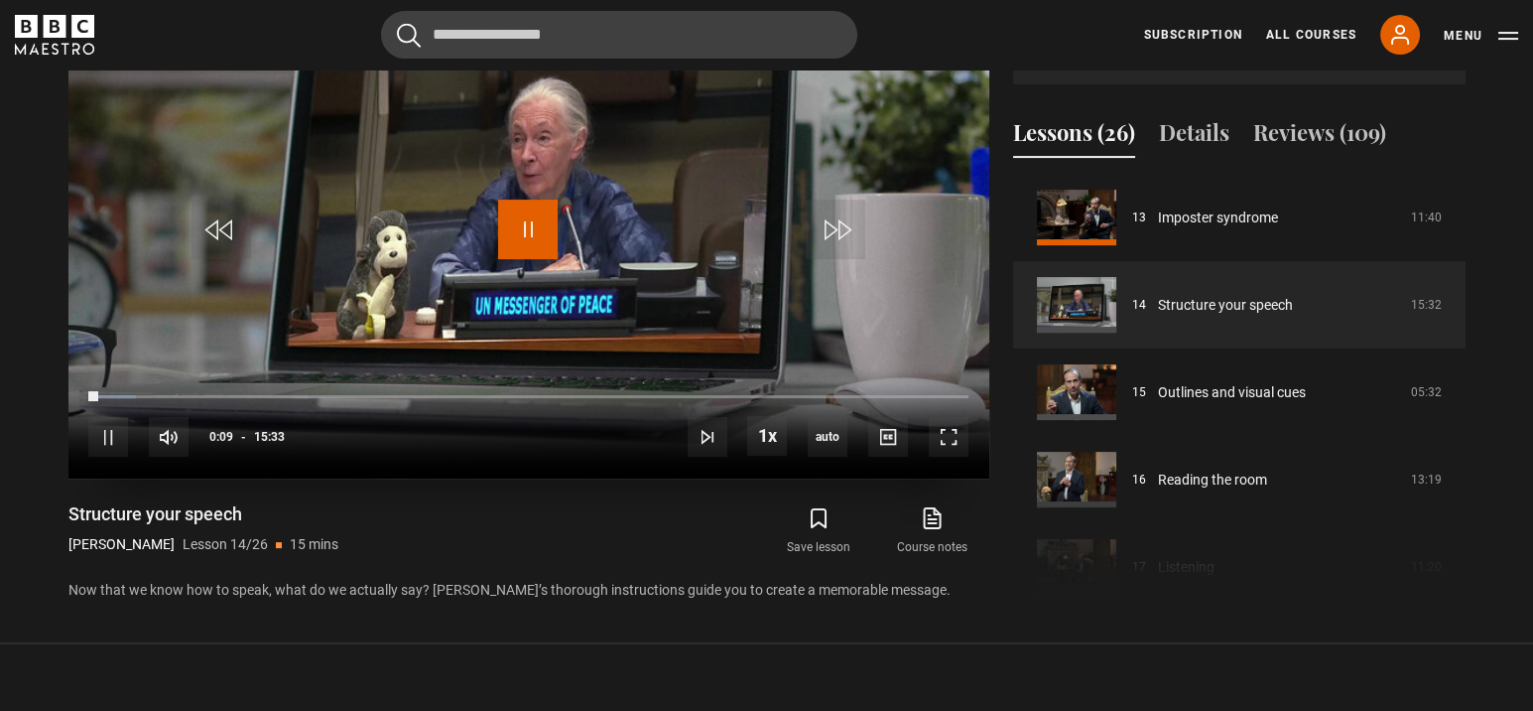
click at [544, 219] on span "Video Player" at bounding box center [528, 229] width 60 height 60
